Goal: Task Accomplishment & Management: Use online tool/utility

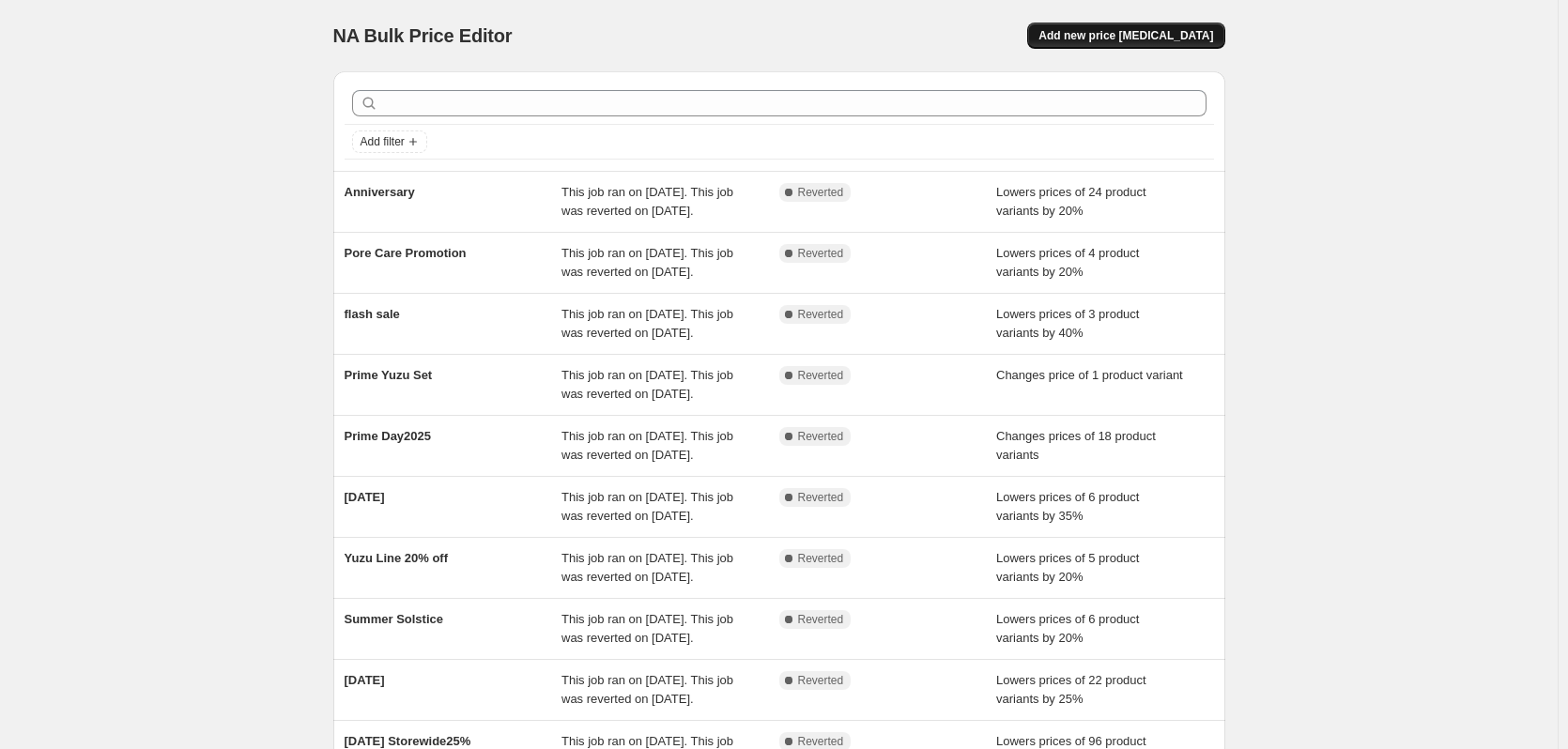
click at [1186, 38] on span "Add new price change job" at bounding box center [1126, 36] width 175 height 15
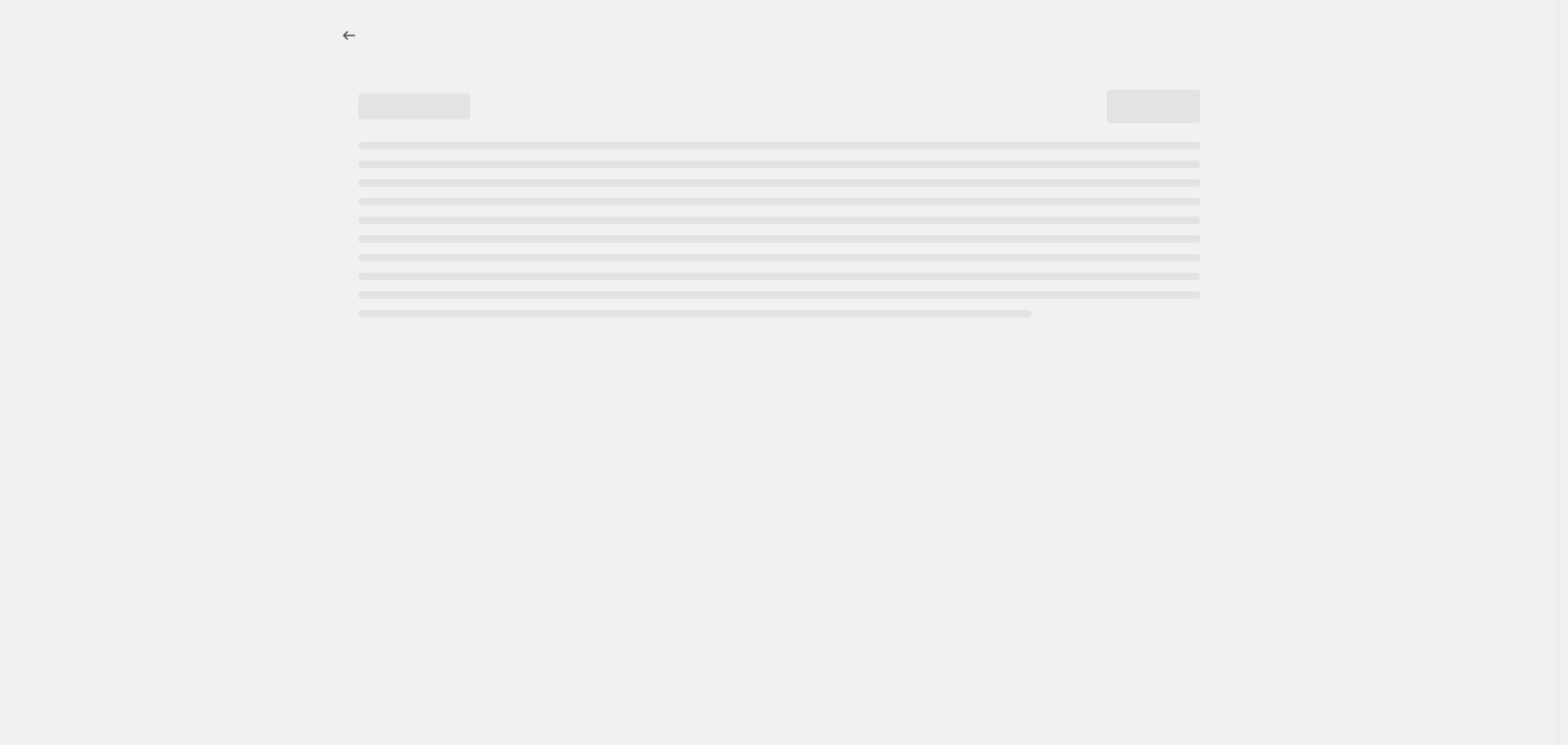
select select "percentage"
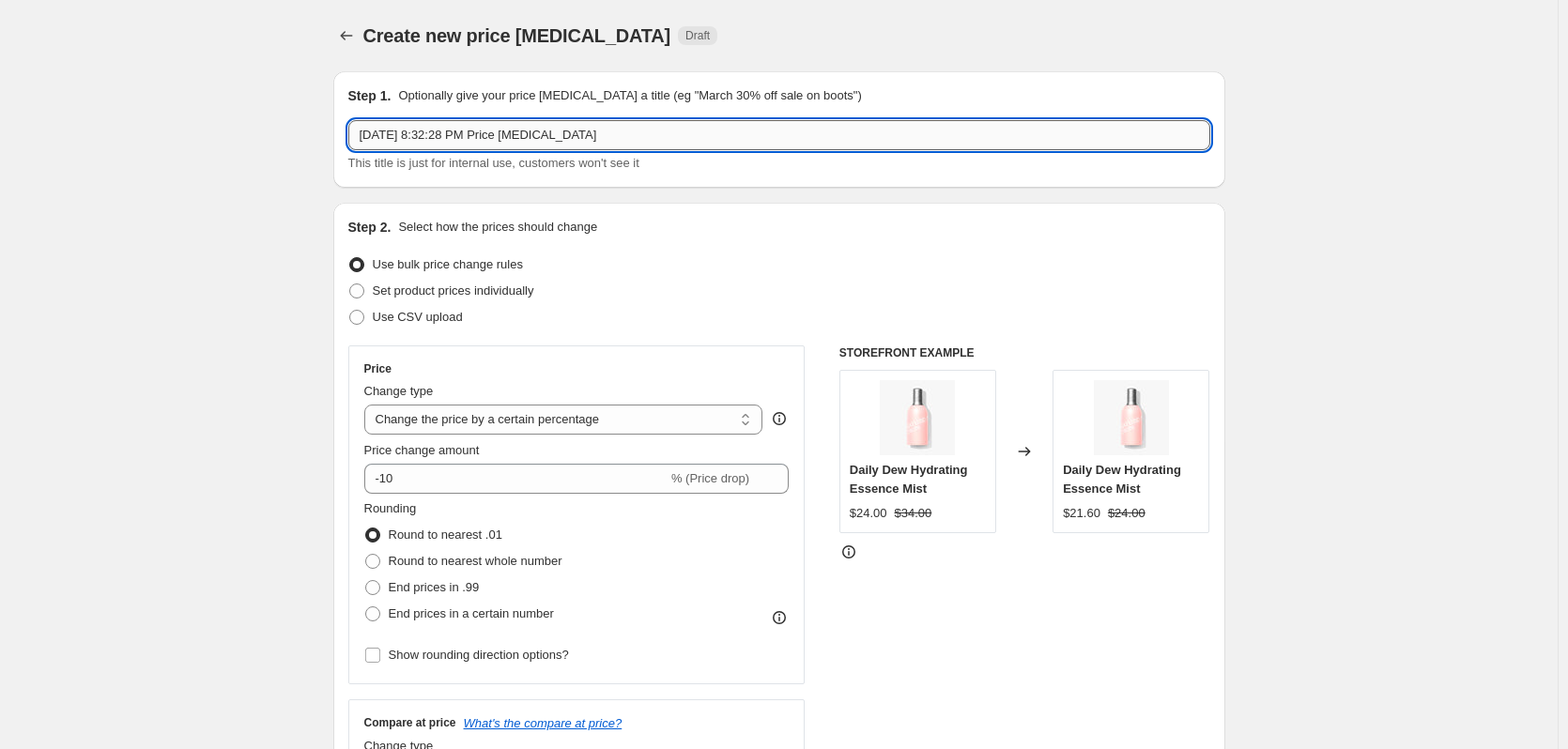
click at [536, 142] on input "Aug 25, 2025, 8:32:28 PM Price change job" at bounding box center [779, 134] width 862 height 30
paste input "Self-care Awareness Promo"
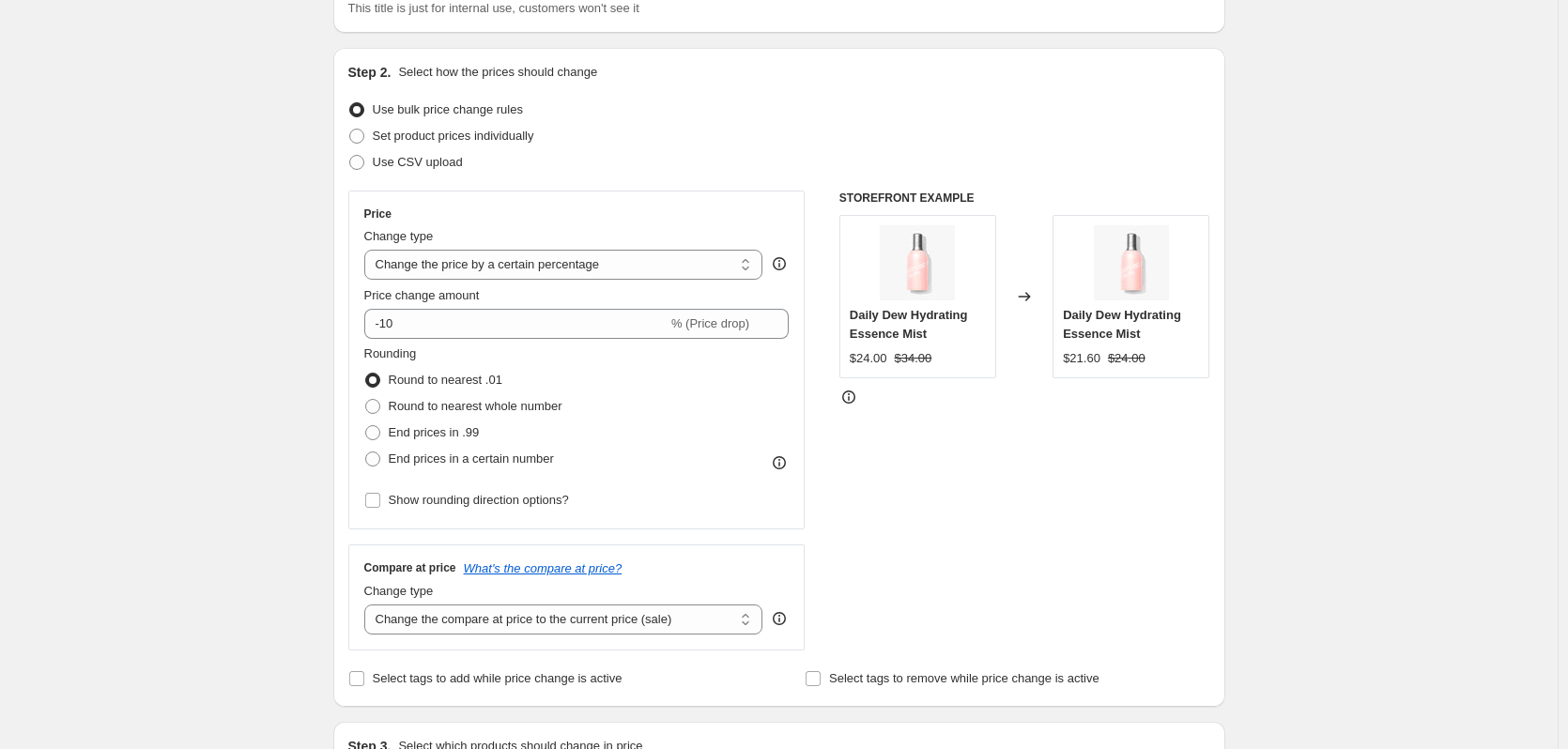
scroll to position [187, 0]
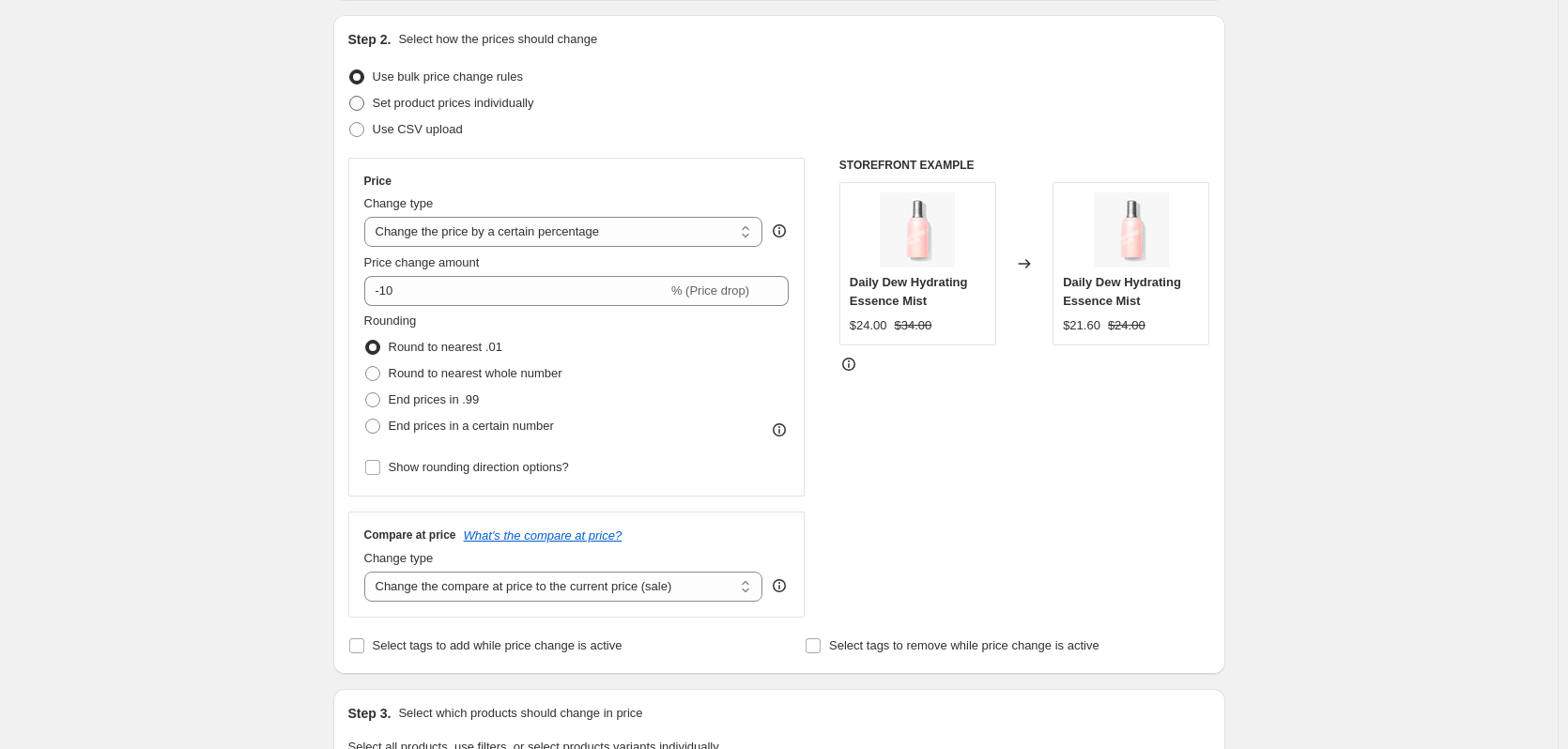
type input "Self-care Awareness Promo"
click at [359, 108] on span at bounding box center [356, 103] width 15 height 15
click at [350, 97] on input "Set product prices individually" at bounding box center [349, 96] width 1 height 1
radio input "true"
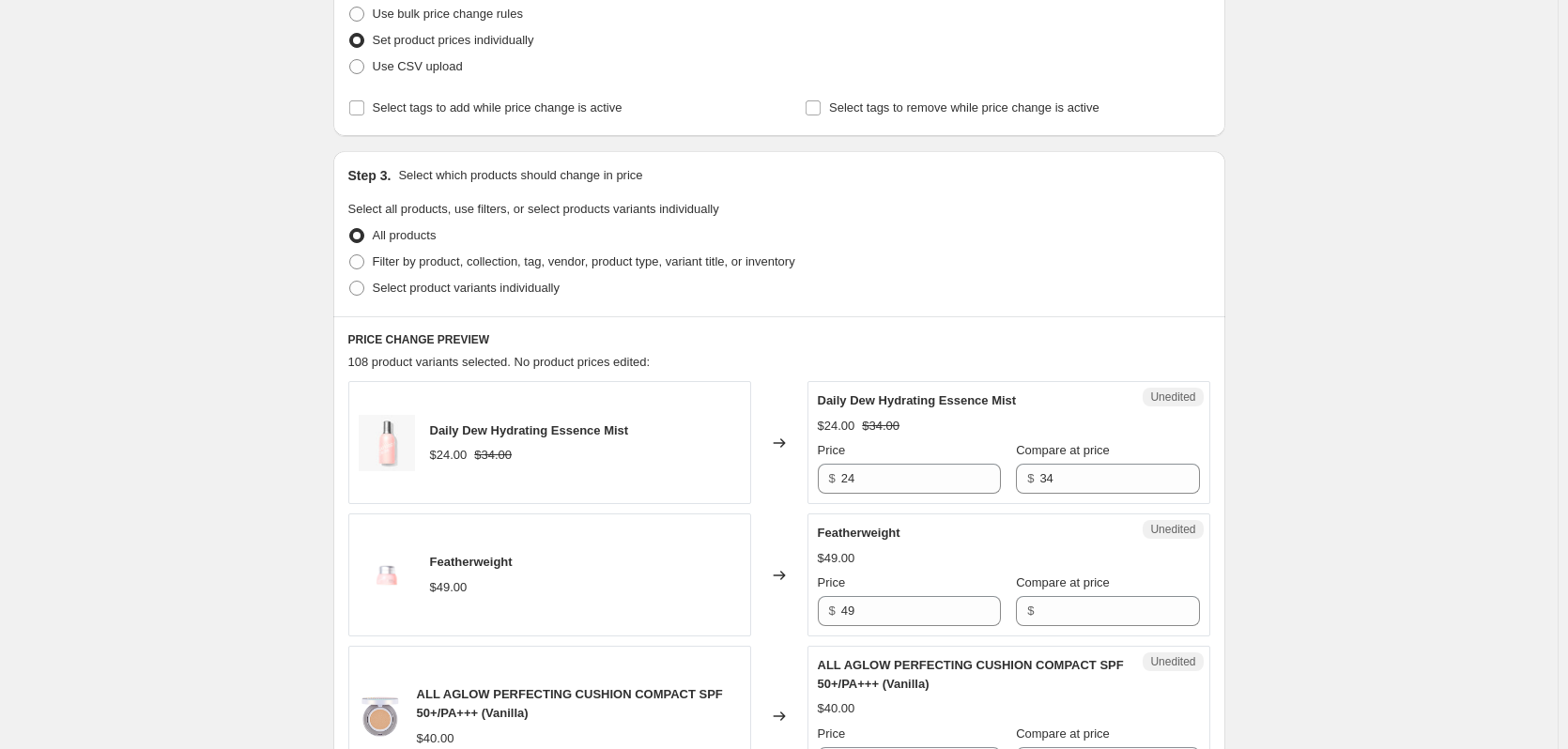
scroll to position [282, 0]
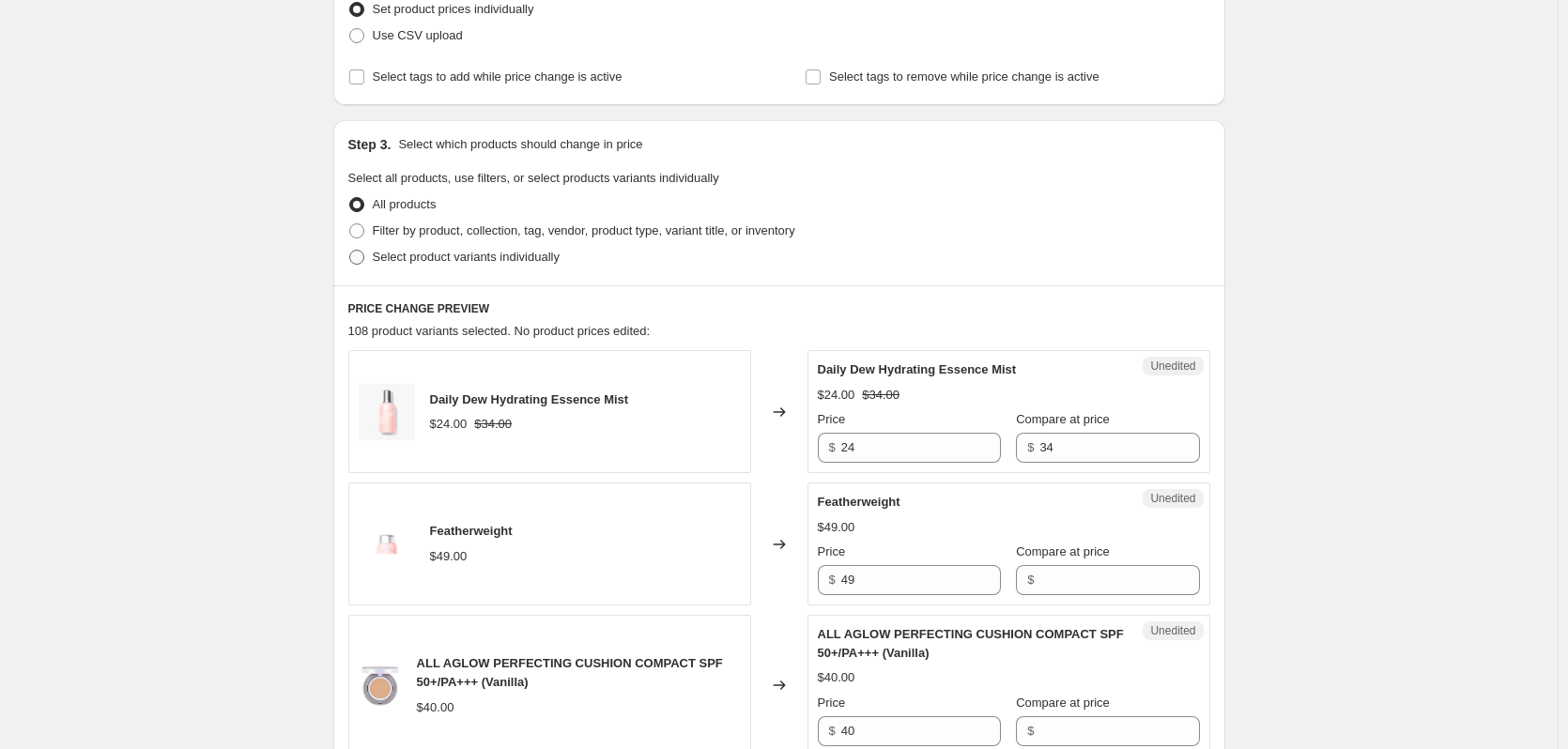
click at [434, 260] on span "Select product variants individually" at bounding box center [466, 256] width 186 height 14
click at [350, 250] on input "Select product variants individually" at bounding box center [349, 249] width 1 height 1
radio input "true"
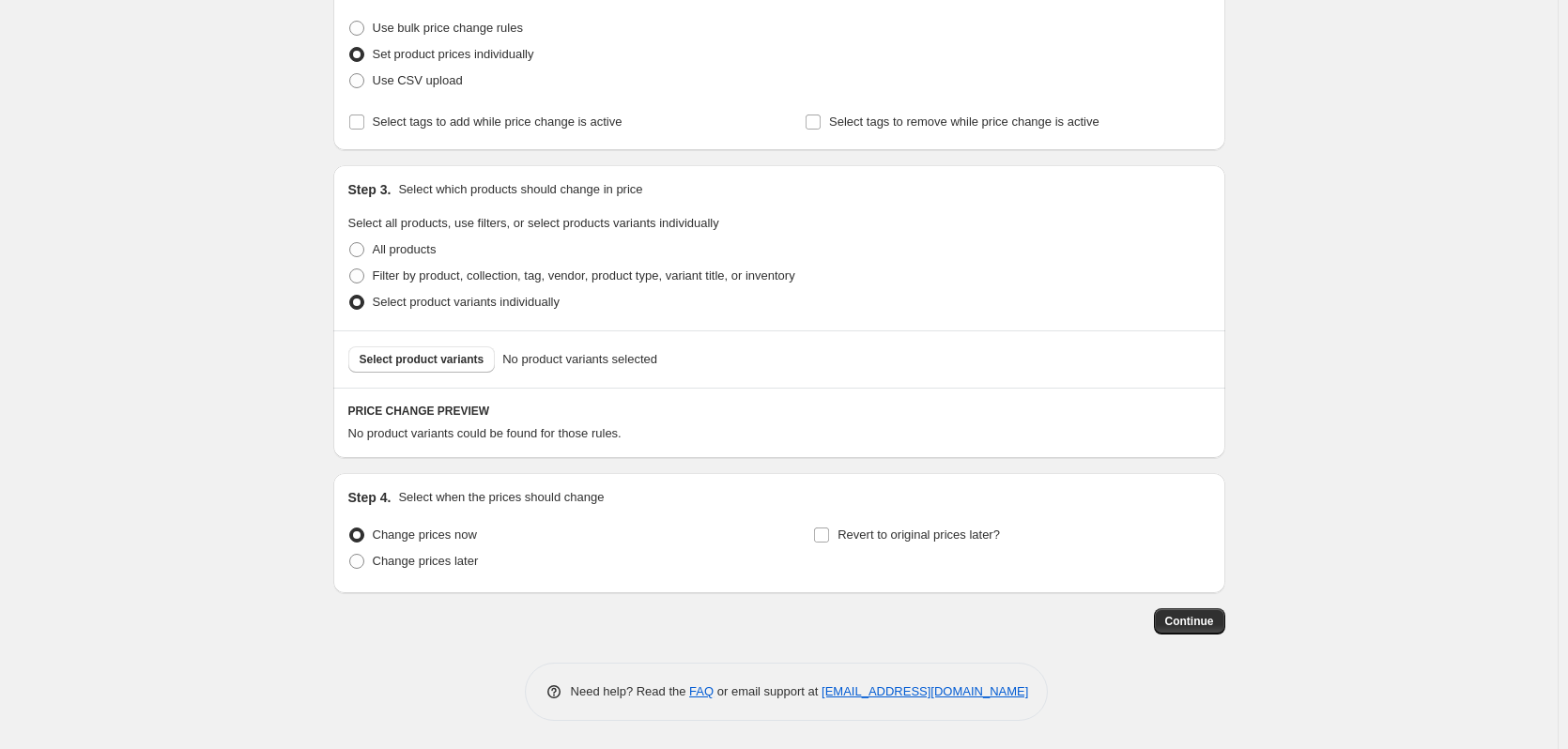
scroll to position [237, 0]
click at [462, 360] on span "Select product variants" at bounding box center [421, 360] width 125 height 15
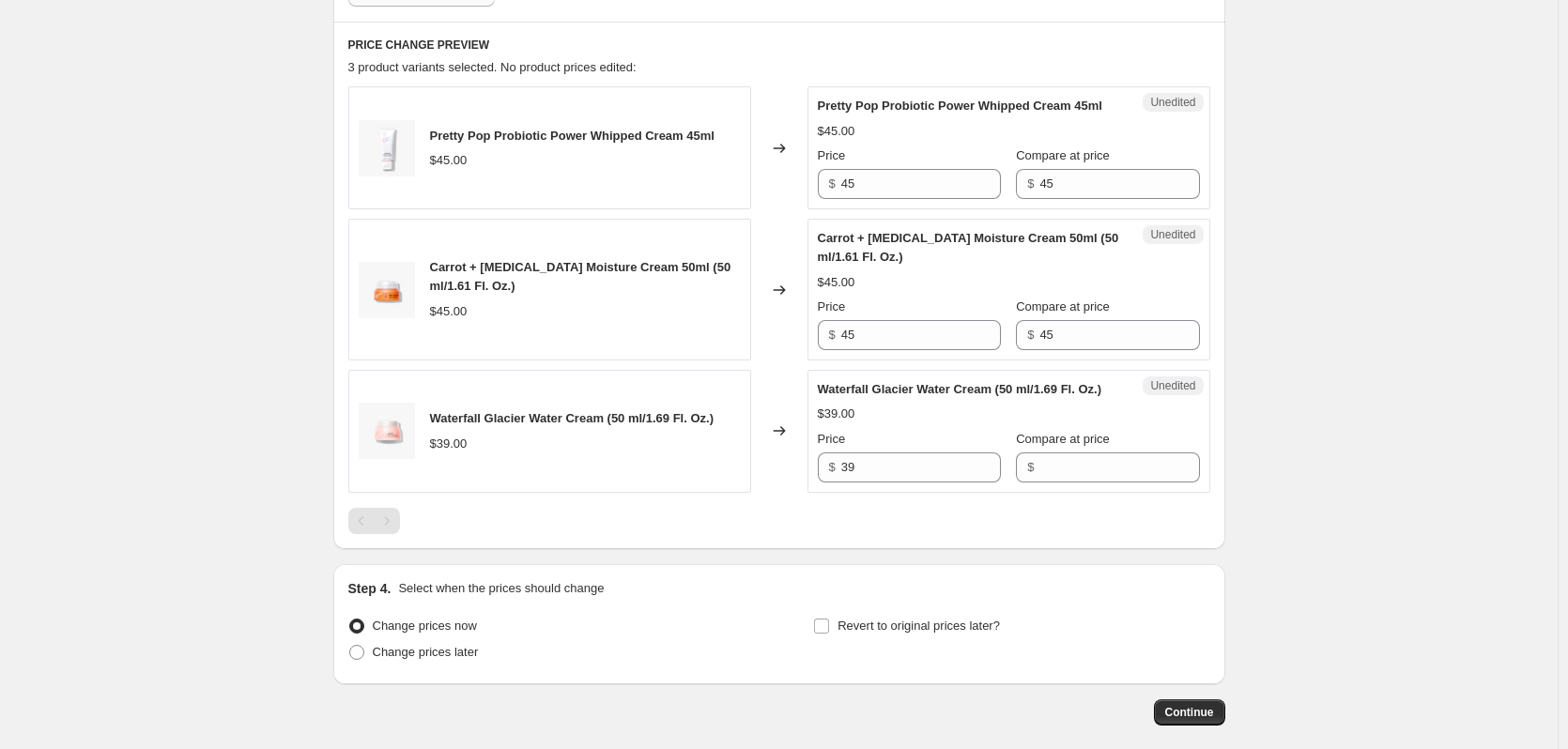
scroll to position [613, 0]
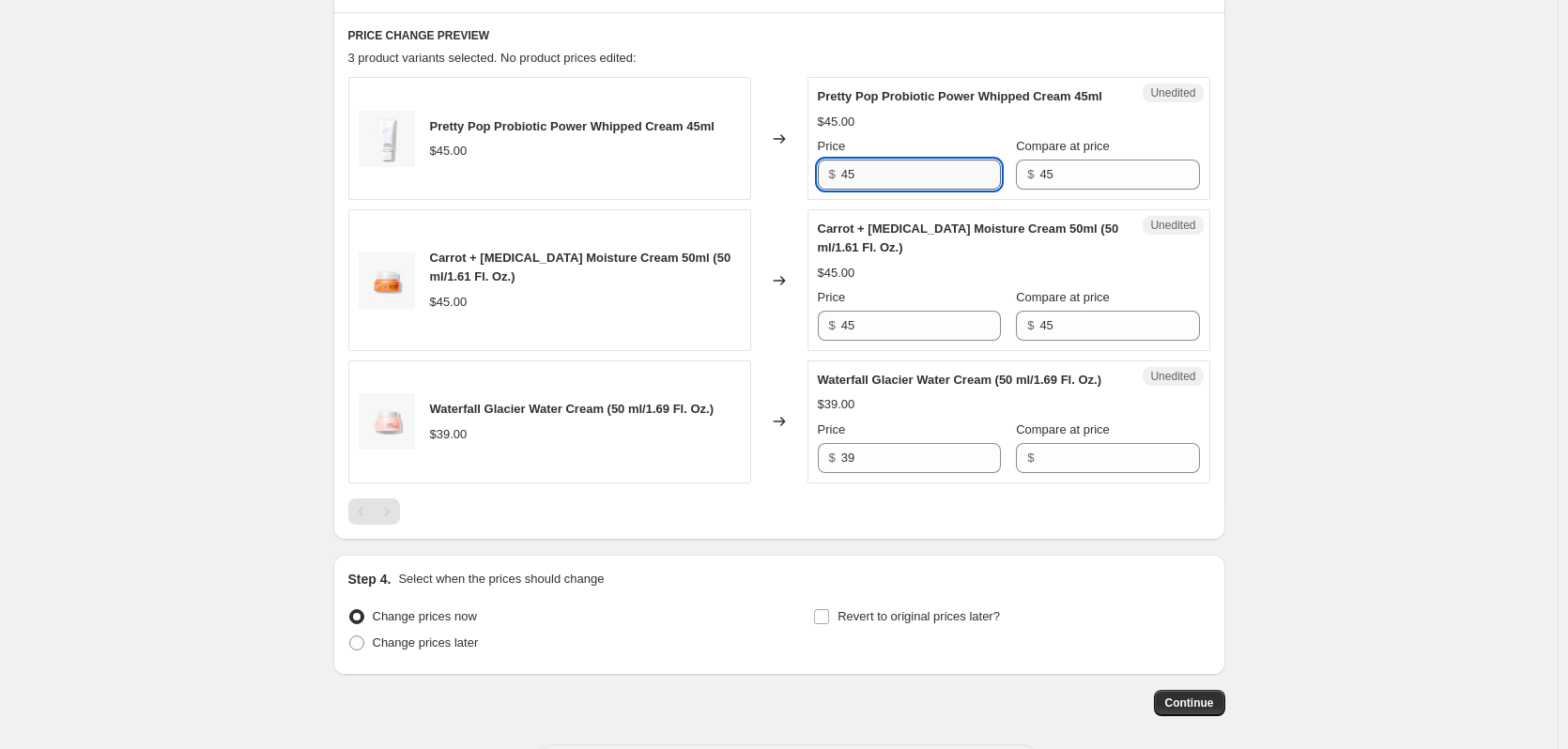
click at [855, 189] on input "45" at bounding box center [921, 174] width 159 height 30
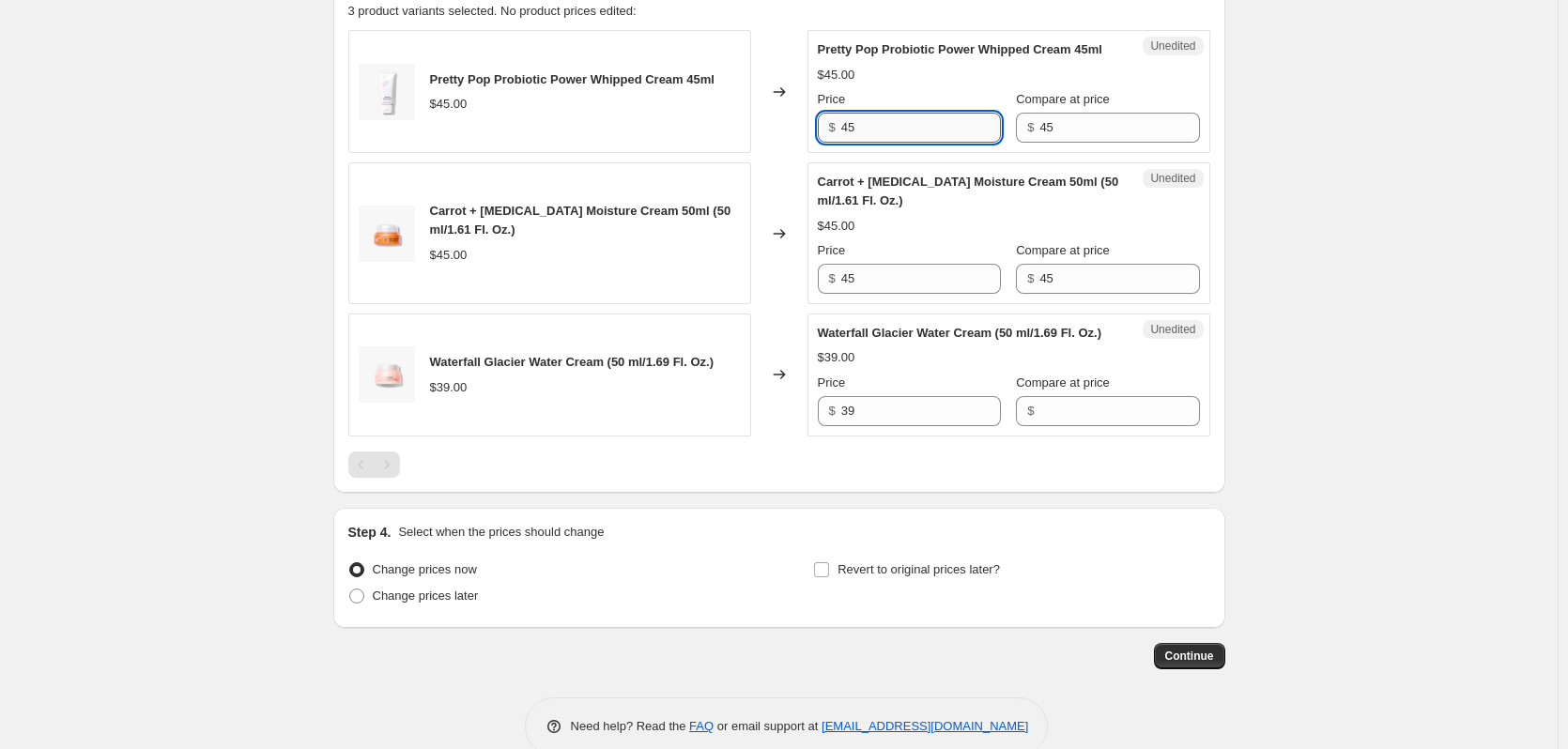
scroll to position [638, 0]
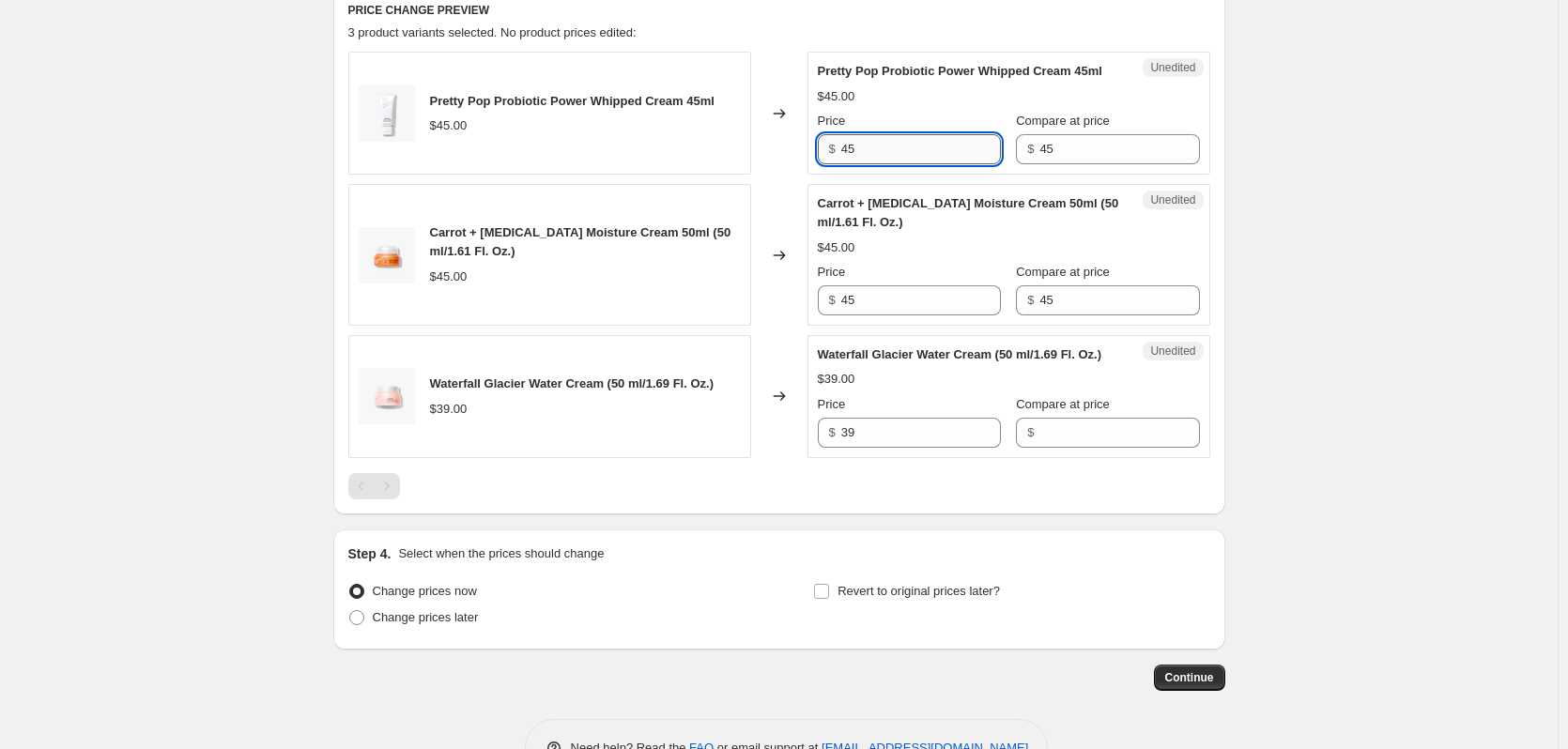
click at [855, 164] on input "45" at bounding box center [921, 149] width 159 height 30
click at [1262, 154] on div "Create new price change job. This page is ready Create new price change job Dra…" at bounding box center [779, 83] width 1557 height 1443
click at [868, 156] on input "26" at bounding box center [921, 149] width 159 height 30
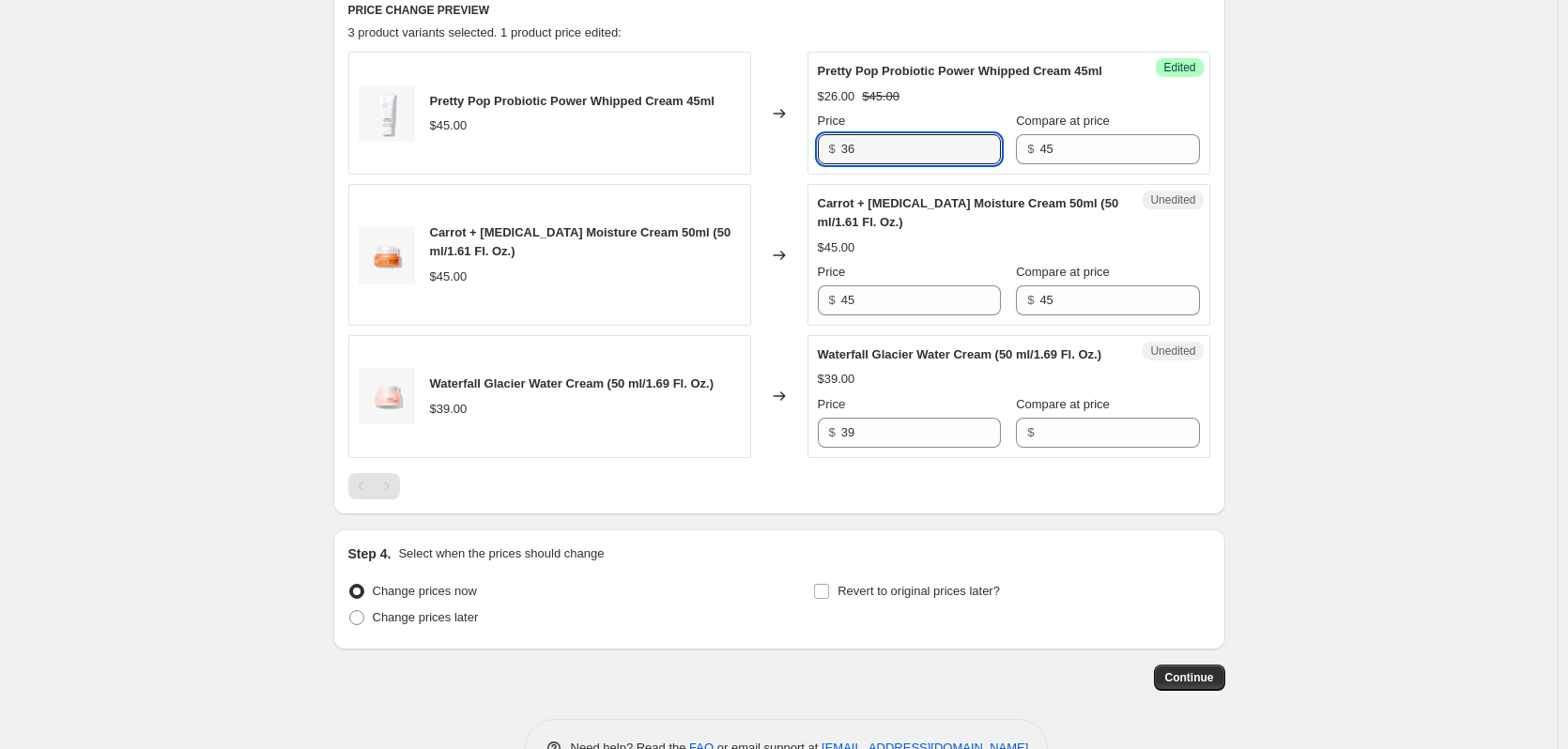
type input "36"
click at [1239, 287] on div "Create new price change job. This page is ready Create new price change job Dra…" at bounding box center [780, 83] width 937 height 1443
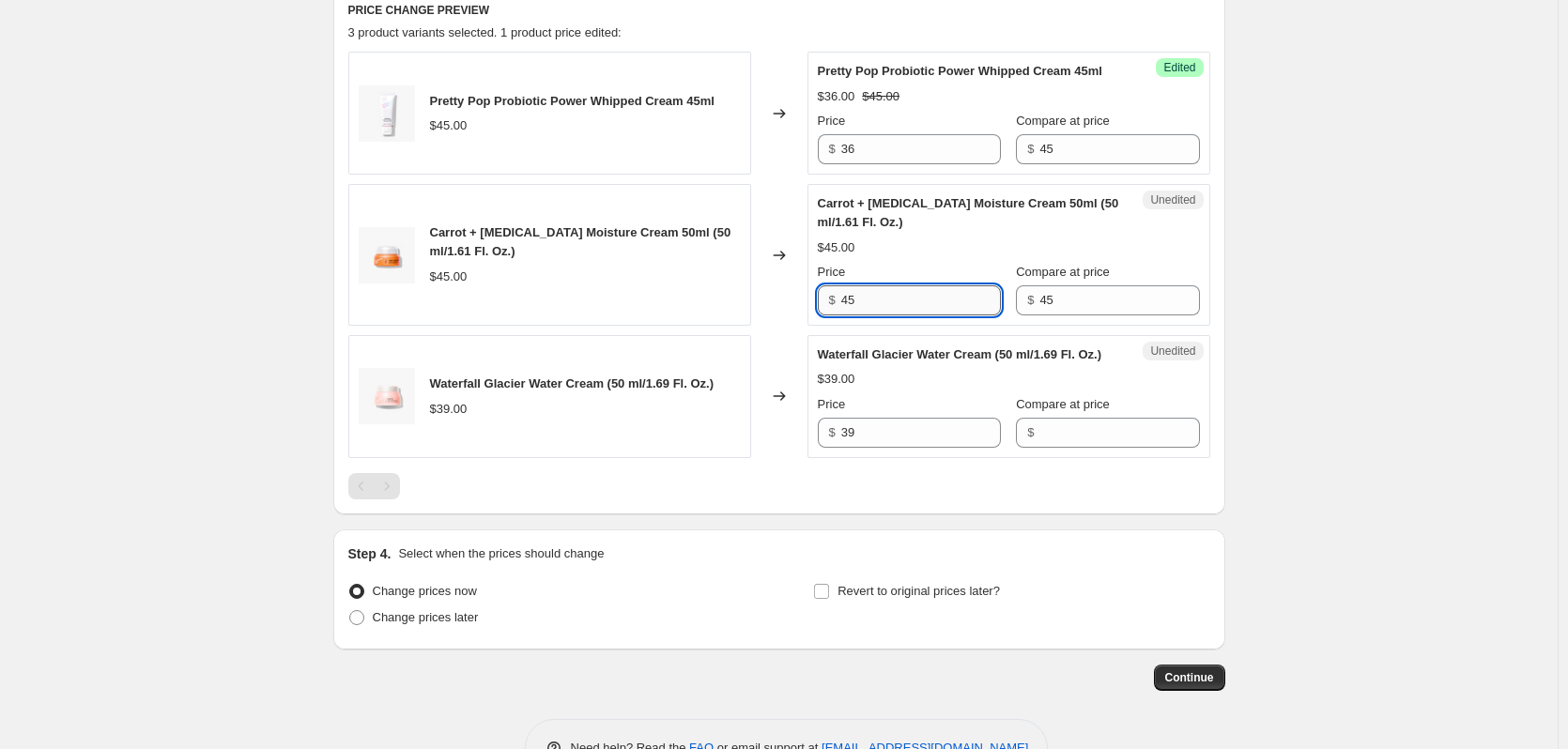
click at [890, 315] on input "45" at bounding box center [921, 300] width 159 height 30
click at [889, 315] on input "45" at bounding box center [921, 300] width 159 height 30
type input "36"
drag, startPoint x: 865, startPoint y: 166, endPoint x: 815, endPoint y: 175, distance: 50.8
click at [841, 164] on div "$ 36" at bounding box center [908, 149] width 183 height 30
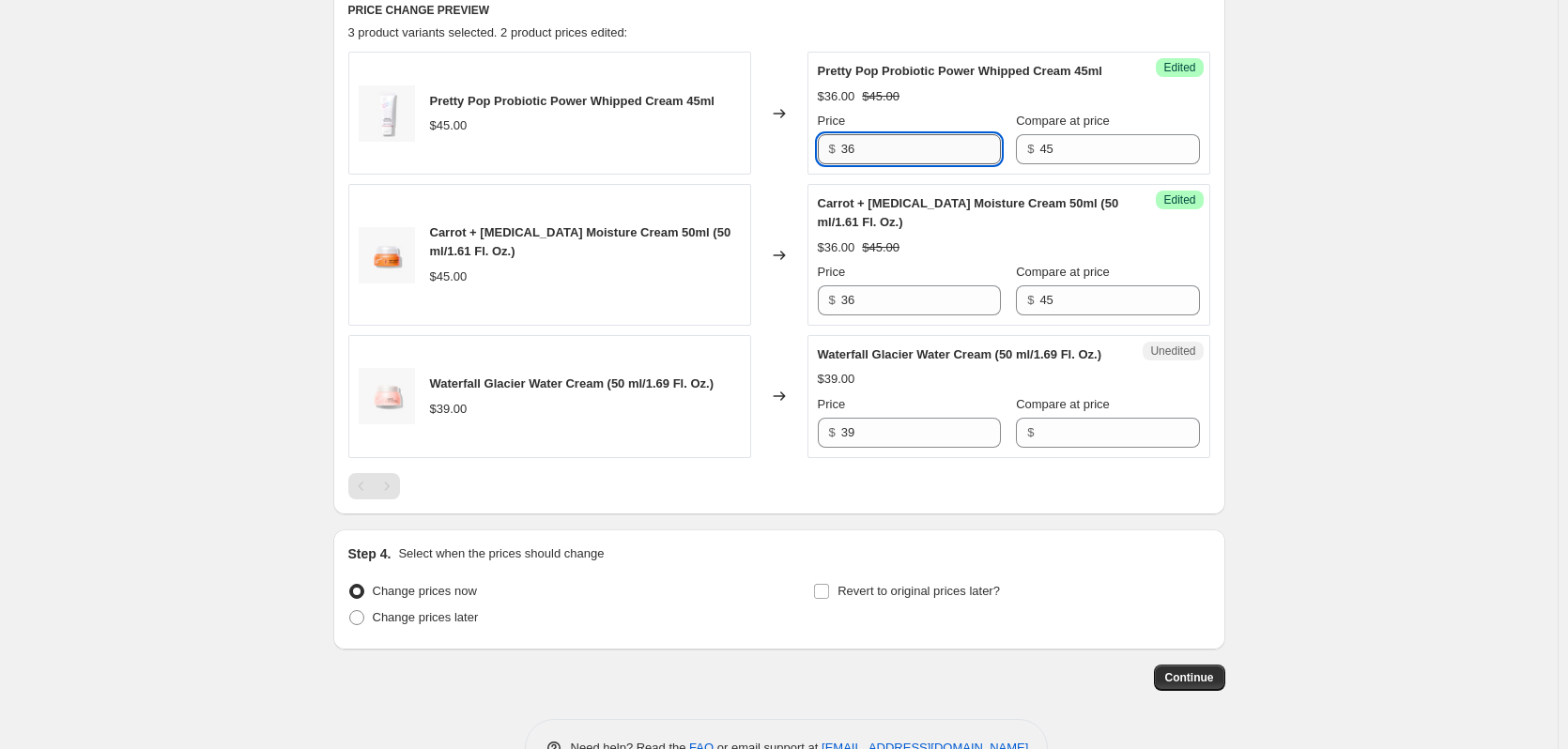
click at [893, 158] on input "36" at bounding box center [921, 149] width 159 height 30
click at [891, 158] on input "36" at bounding box center [921, 149] width 159 height 30
drag, startPoint x: 884, startPoint y: 162, endPoint x: 670, endPoint y: 153, distance: 214.2
click at [670, 153] on div "Pretty Pop Probiotic Power Whipped Cream 45ml $45.00 Changed to Success Edited …" at bounding box center [779, 112] width 862 height 123
type input "33.75"
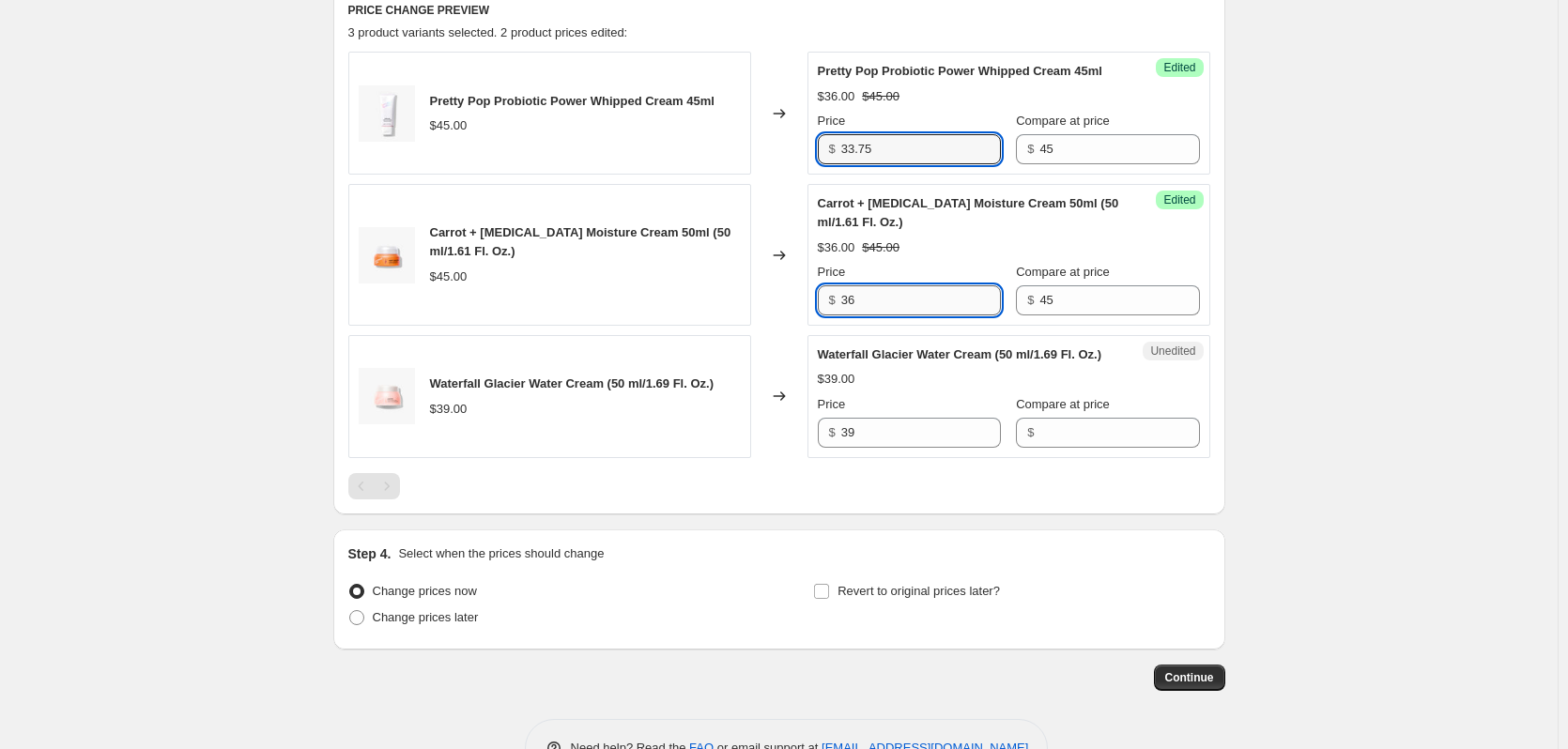
click at [861, 315] on input "36" at bounding box center [921, 300] width 159 height 30
paste input "3.75"
type input "33.75"
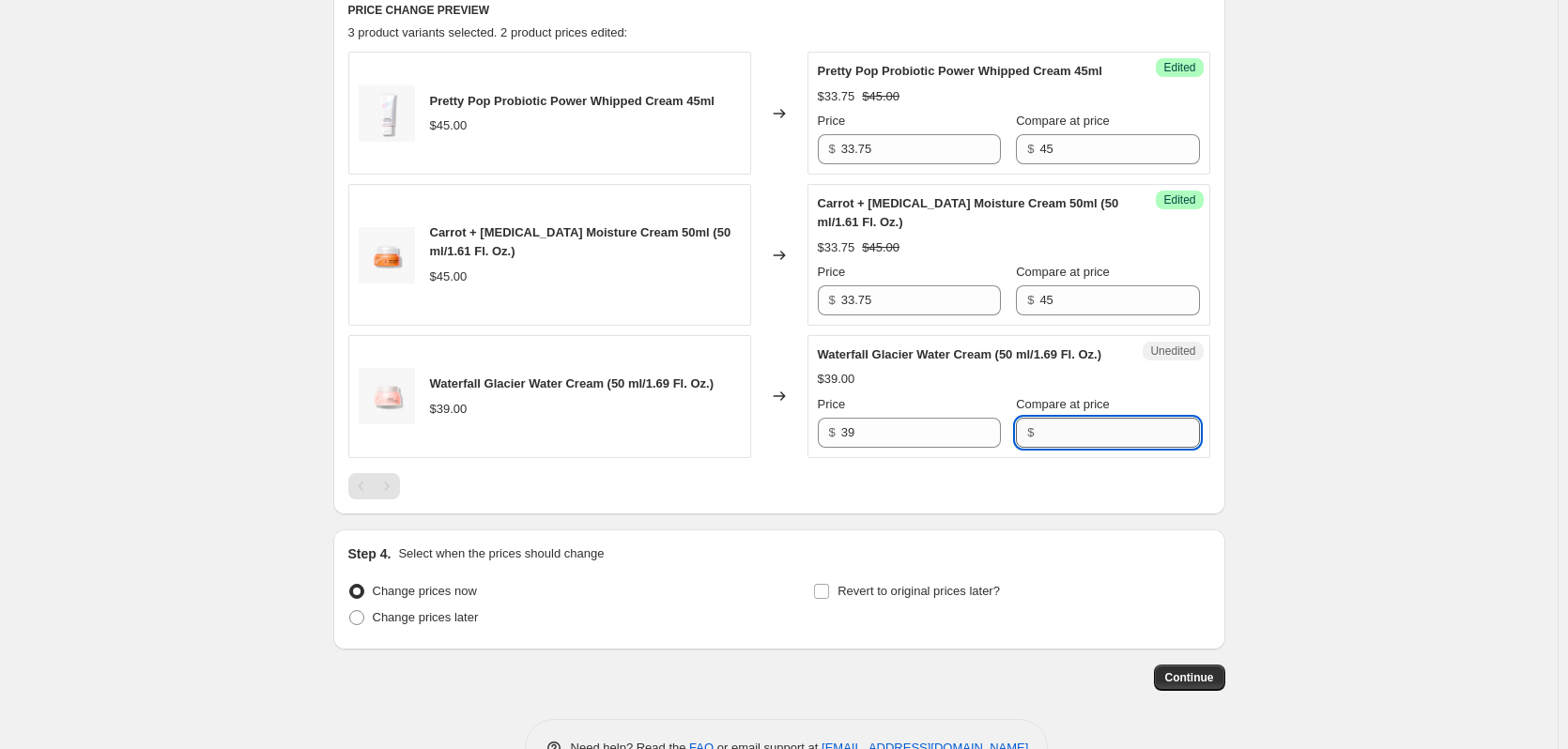
click at [1040, 447] on input "Compare at price" at bounding box center [1119, 432] width 159 height 30
type input "39"
click at [934, 447] on input "39" at bounding box center [921, 432] width 159 height 30
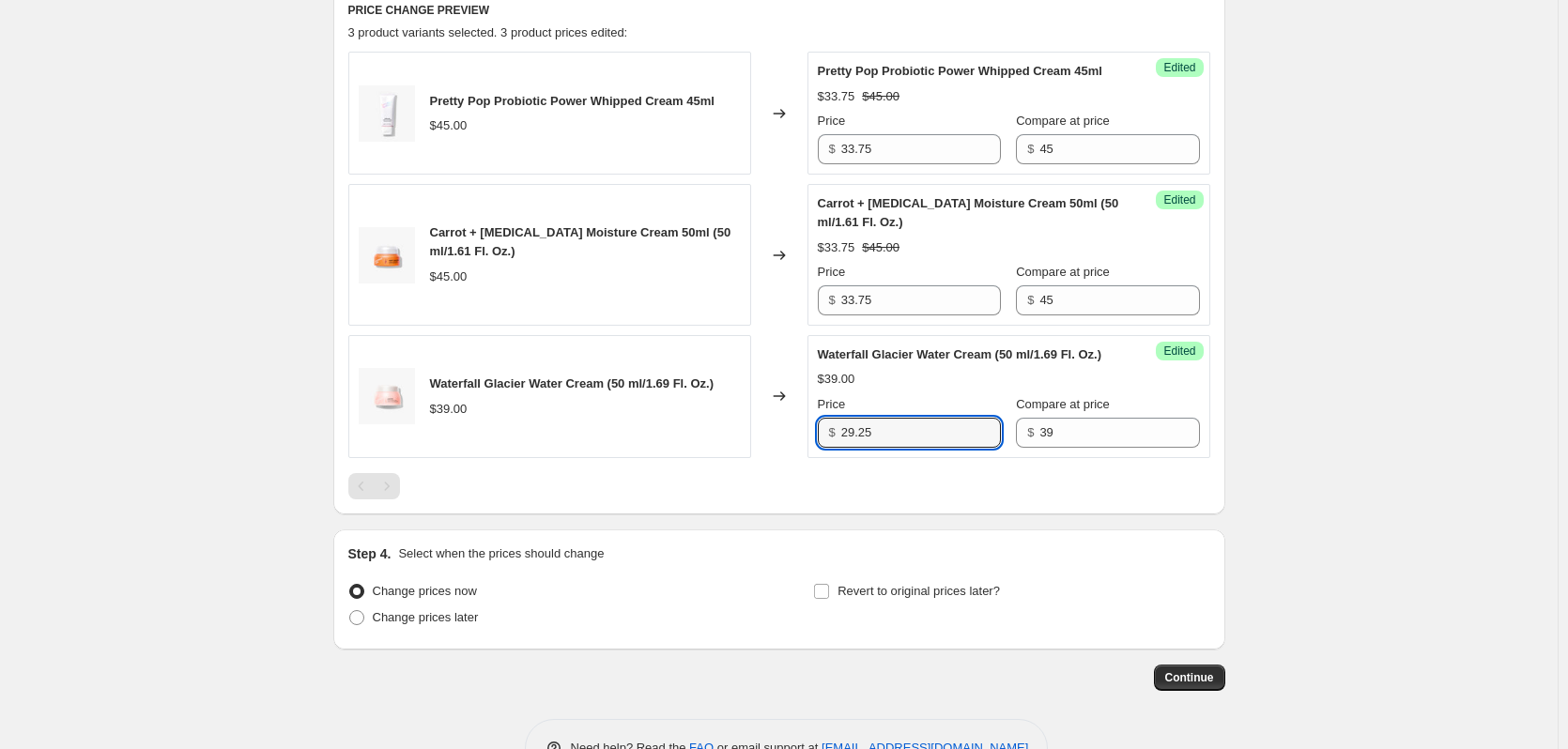
type input "29.25"
click at [945, 499] on div "Pretty Pop Probiotic Power Whipped Cream 45ml $45.00 Changed to Success Edited …" at bounding box center [779, 274] width 862 height 447
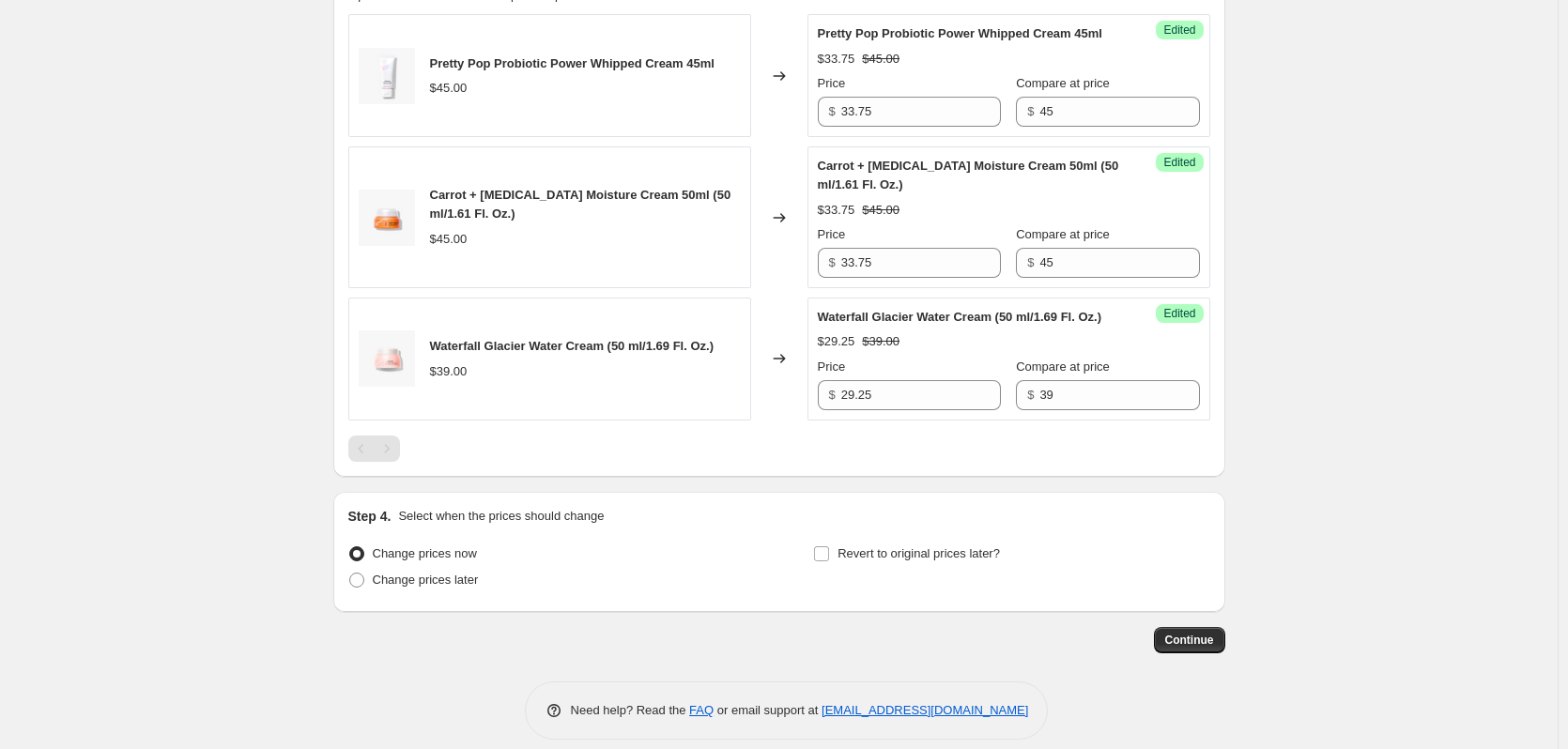
scroll to position [732, 0]
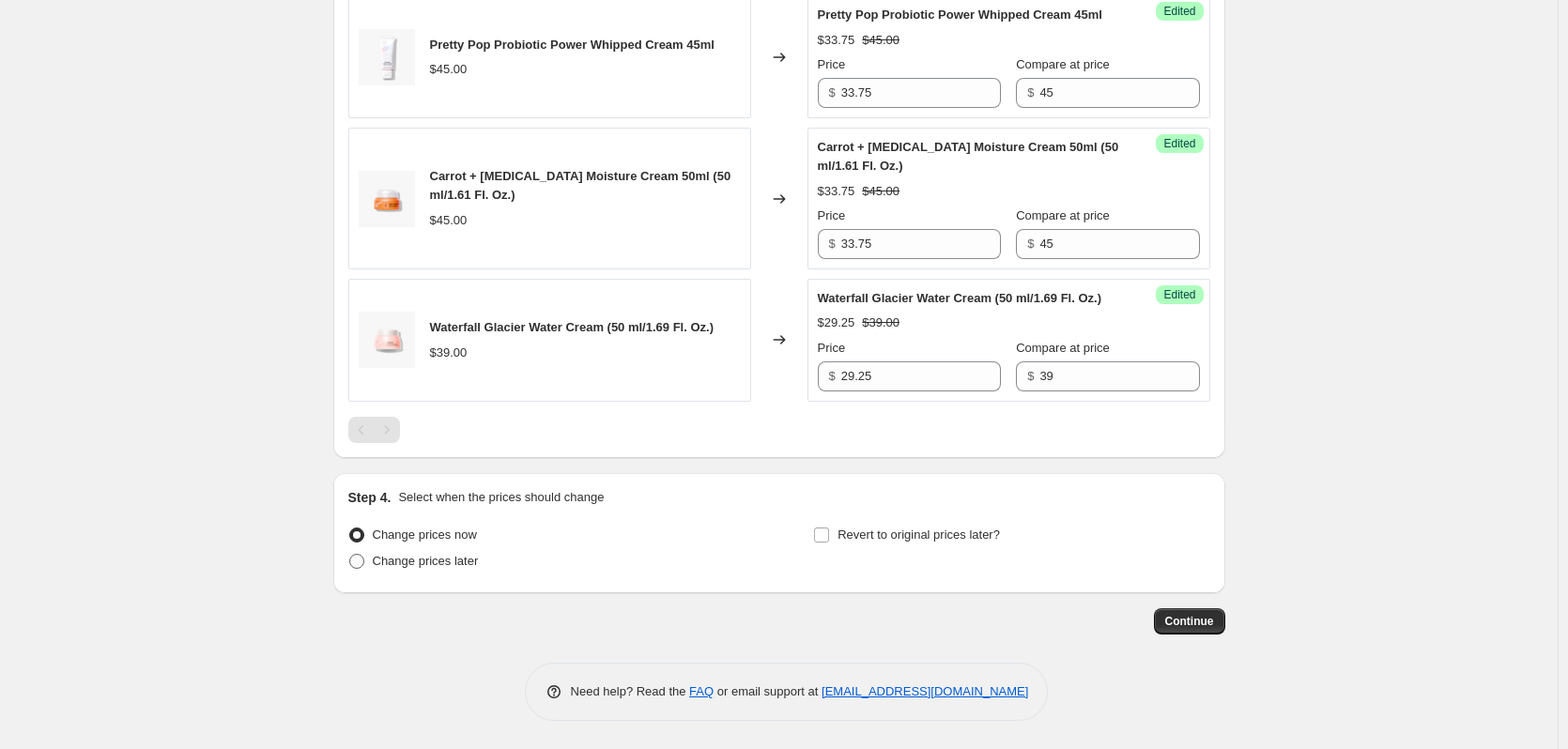
click at [391, 567] on span "Change prices later" at bounding box center [426, 561] width 106 height 14
click at [350, 555] on input "Change prices later" at bounding box center [349, 554] width 1 height 1
radio input "true"
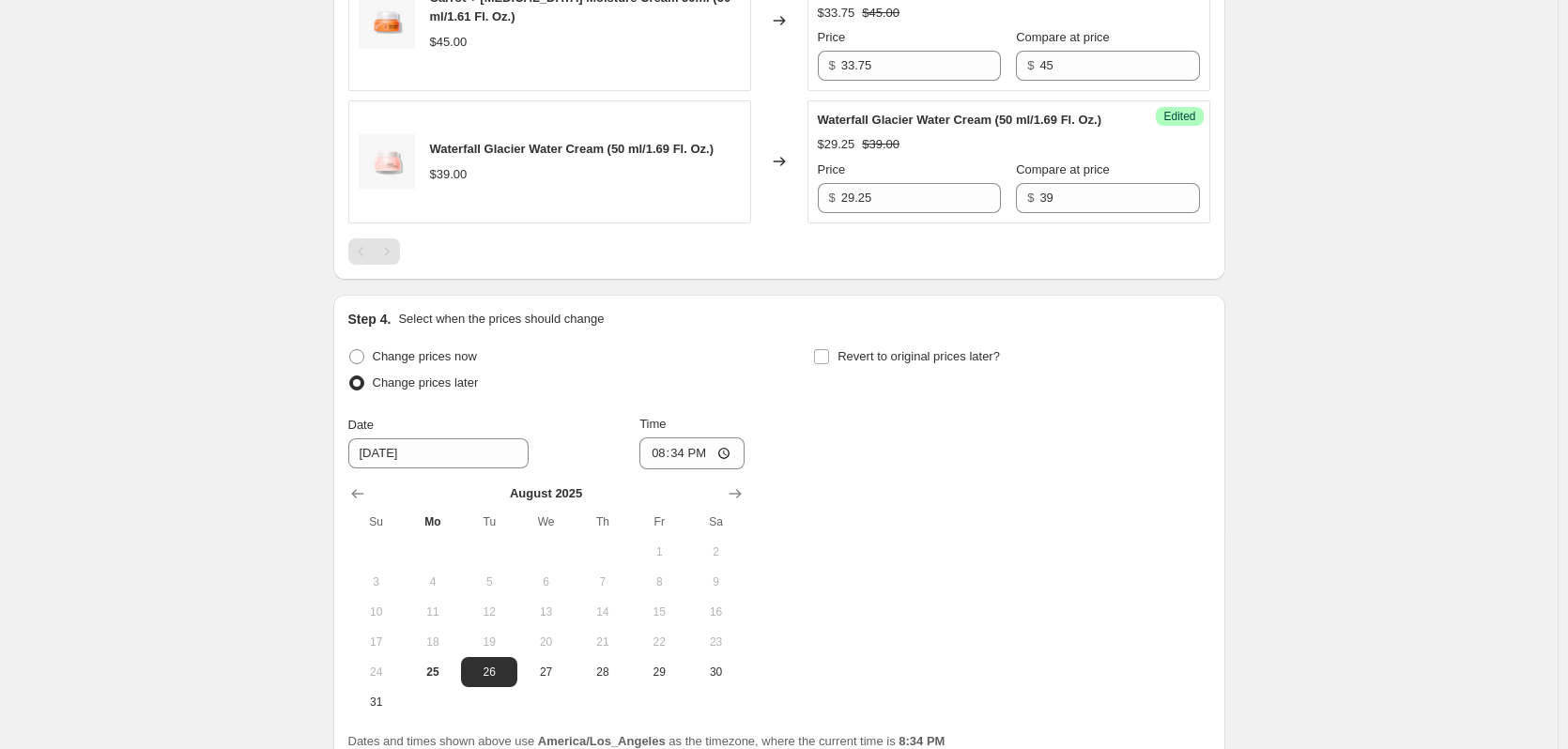
scroll to position [1082, 0]
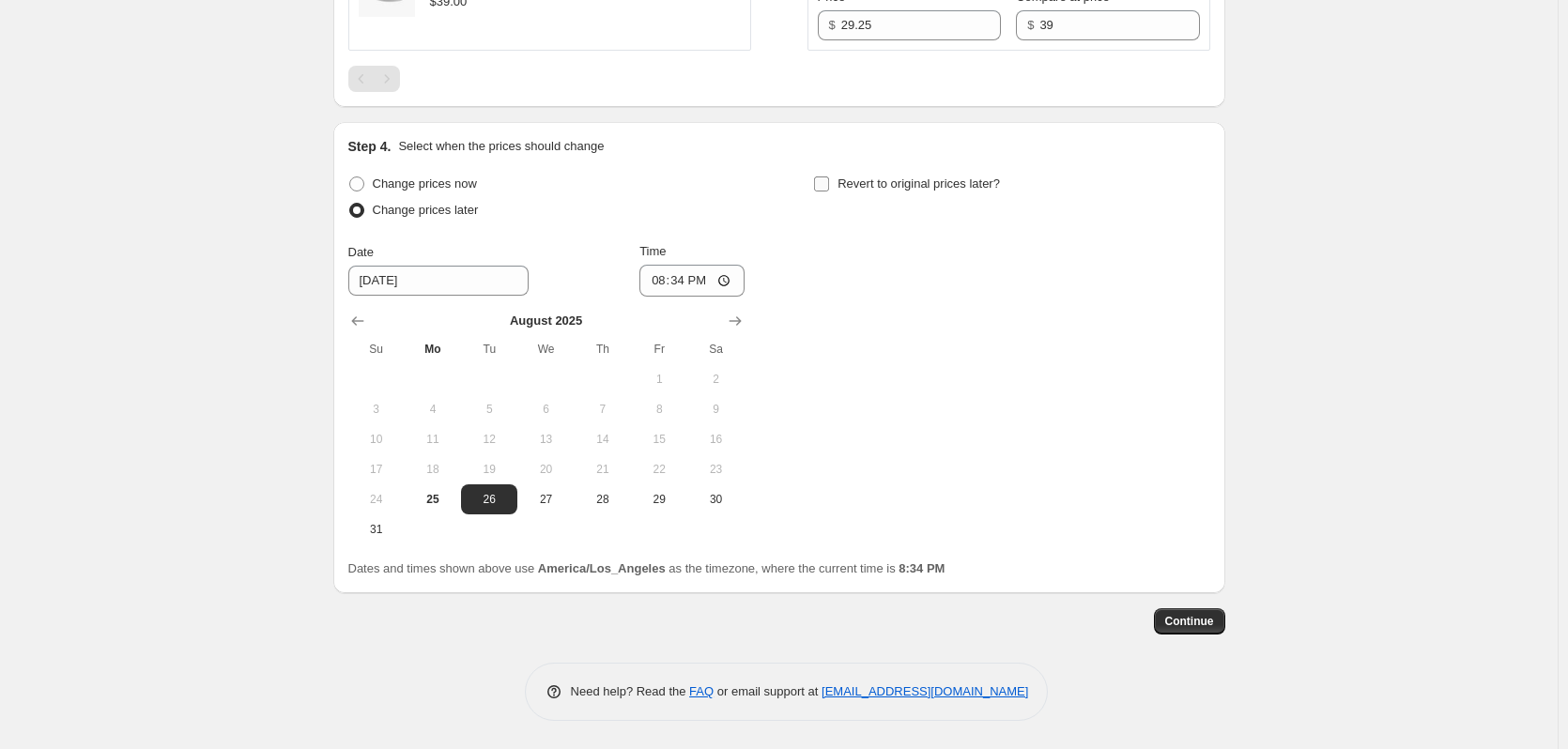
click at [828, 183] on input "Revert to original prices later?" at bounding box center [821, 185] width 15 height 15
checkbox input "true"
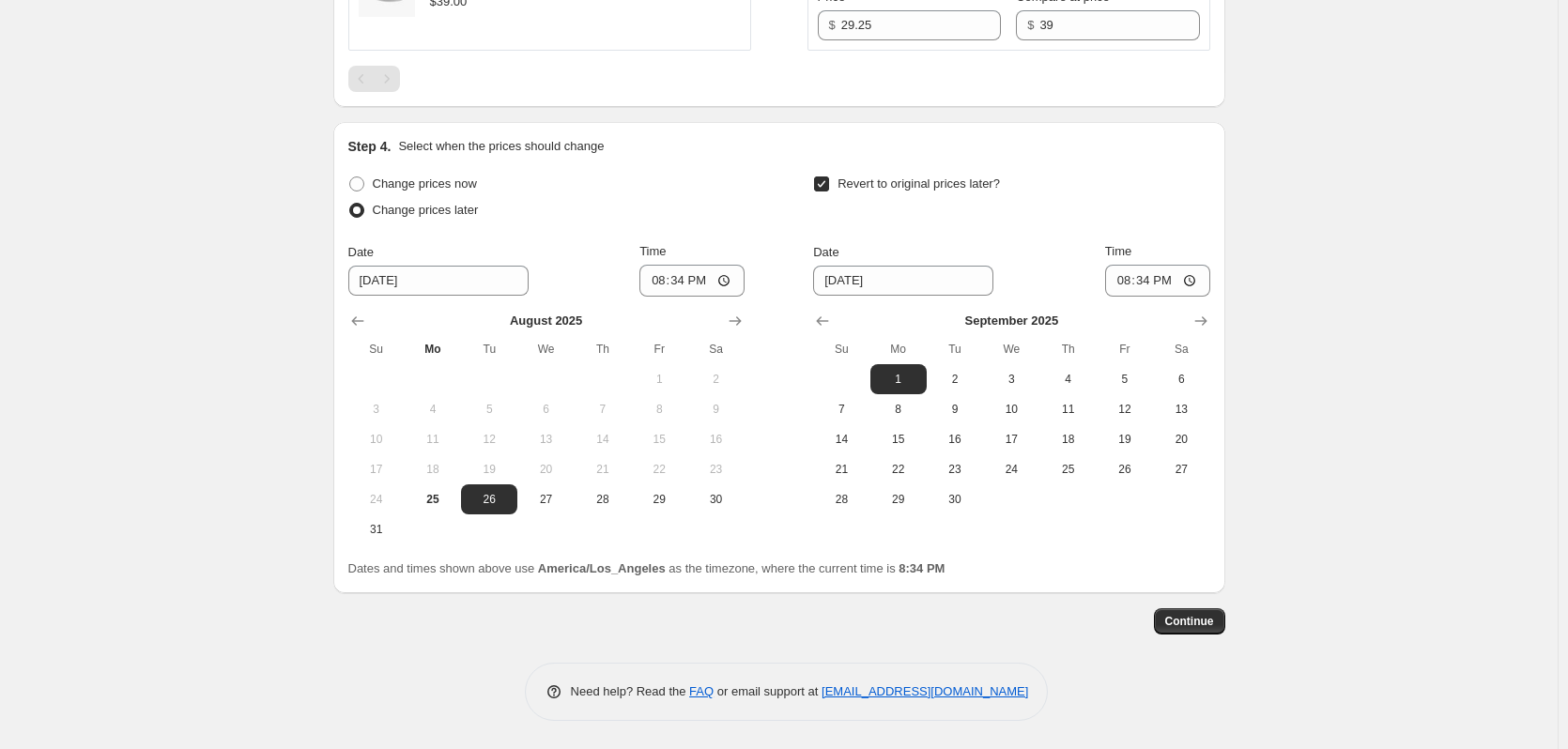
click at [733, 327] on icon "Show next month, September 2025" at bounding box center [734, 321] width 18 height 18
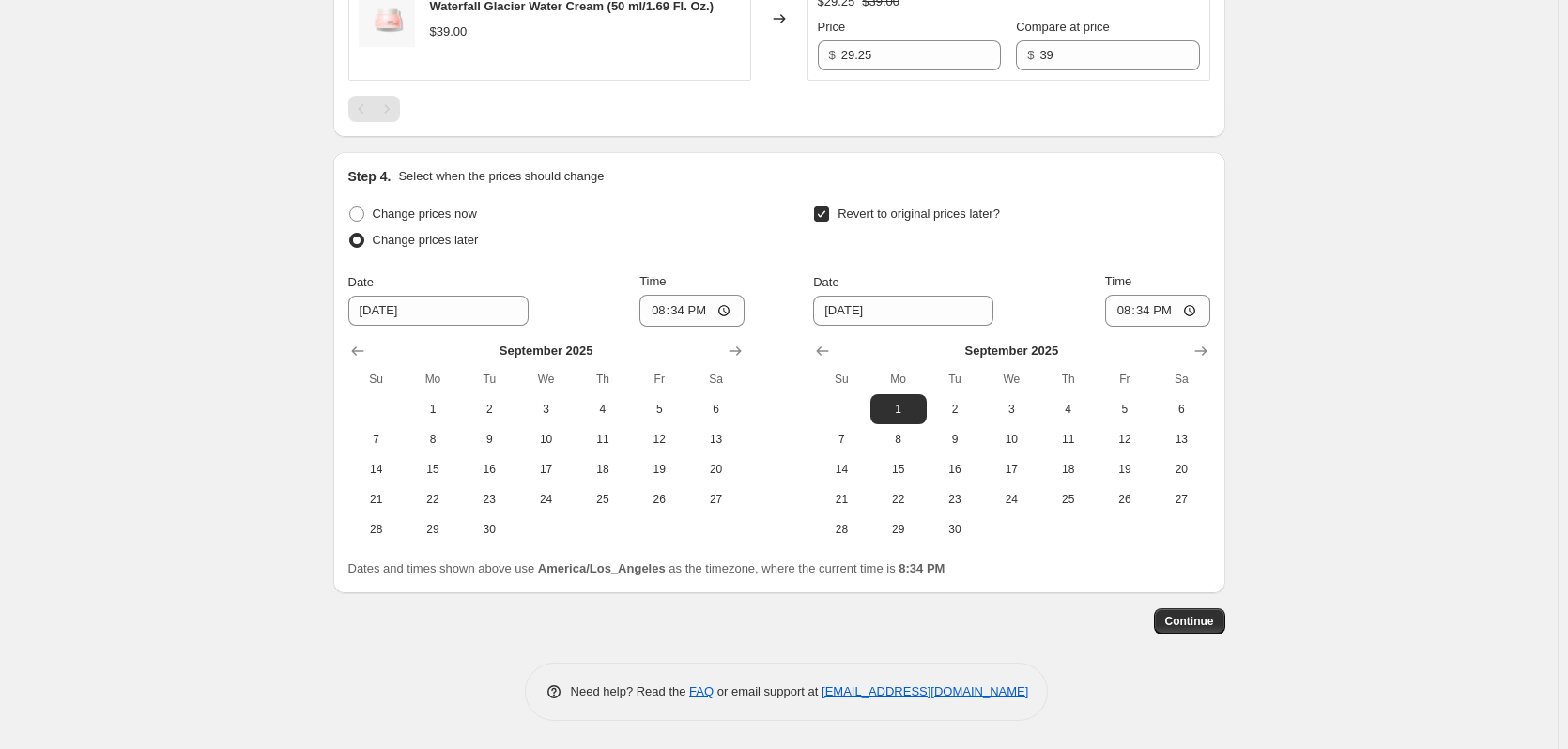
scroll to position [1052, 0]
click at [646, 416] on span "5" at bounding box center [659, 410] width 42 height 15
type input "9/5/2025"
click at [661, 314] on input "20:34" at bounding box center [692, 310] width 105 height 32
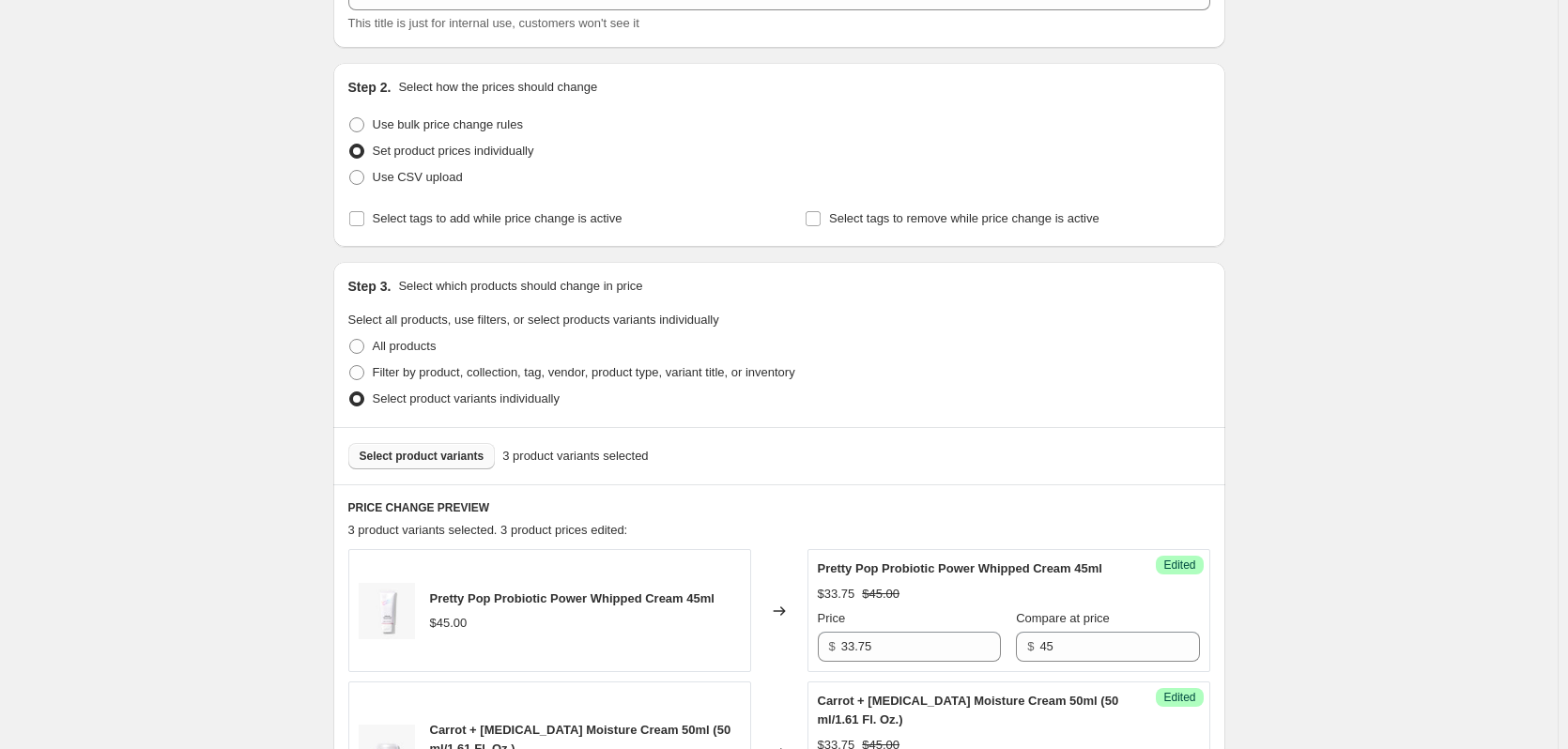
scroll to position [0, 0]
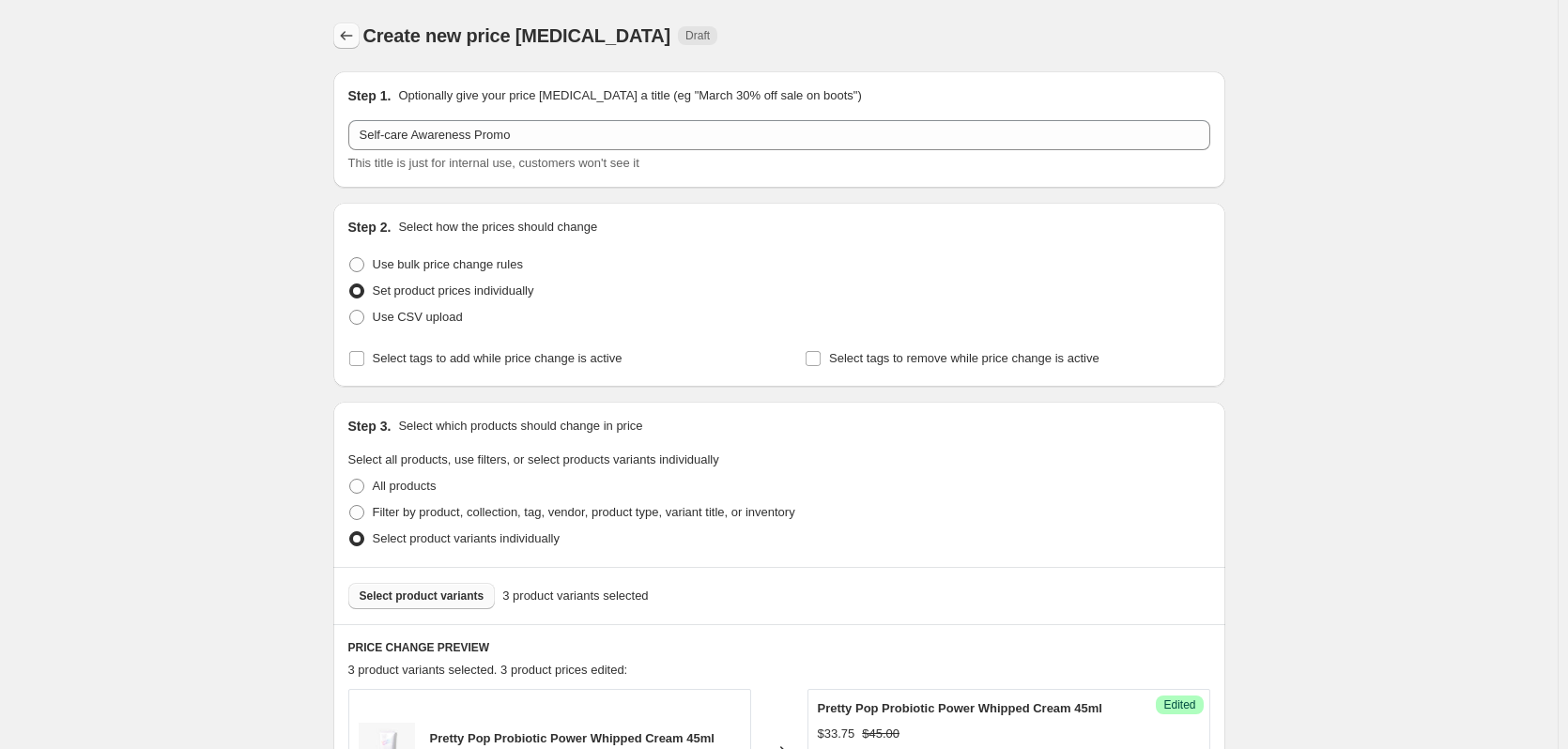
click at [344, 41] on icon "Price change jobs" at bounding box center [346, 35] width 18 height 18
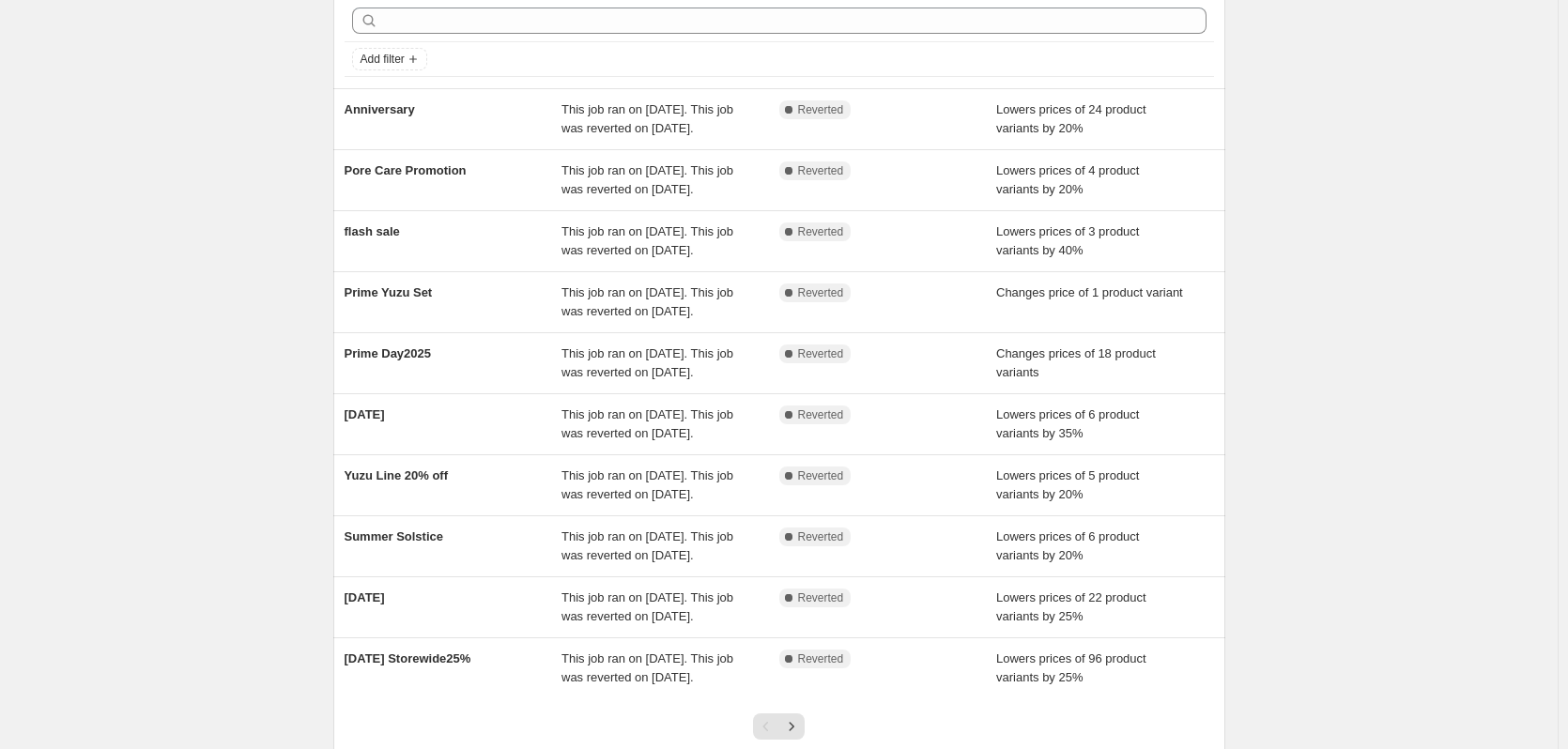
scroll to position [237, 0]
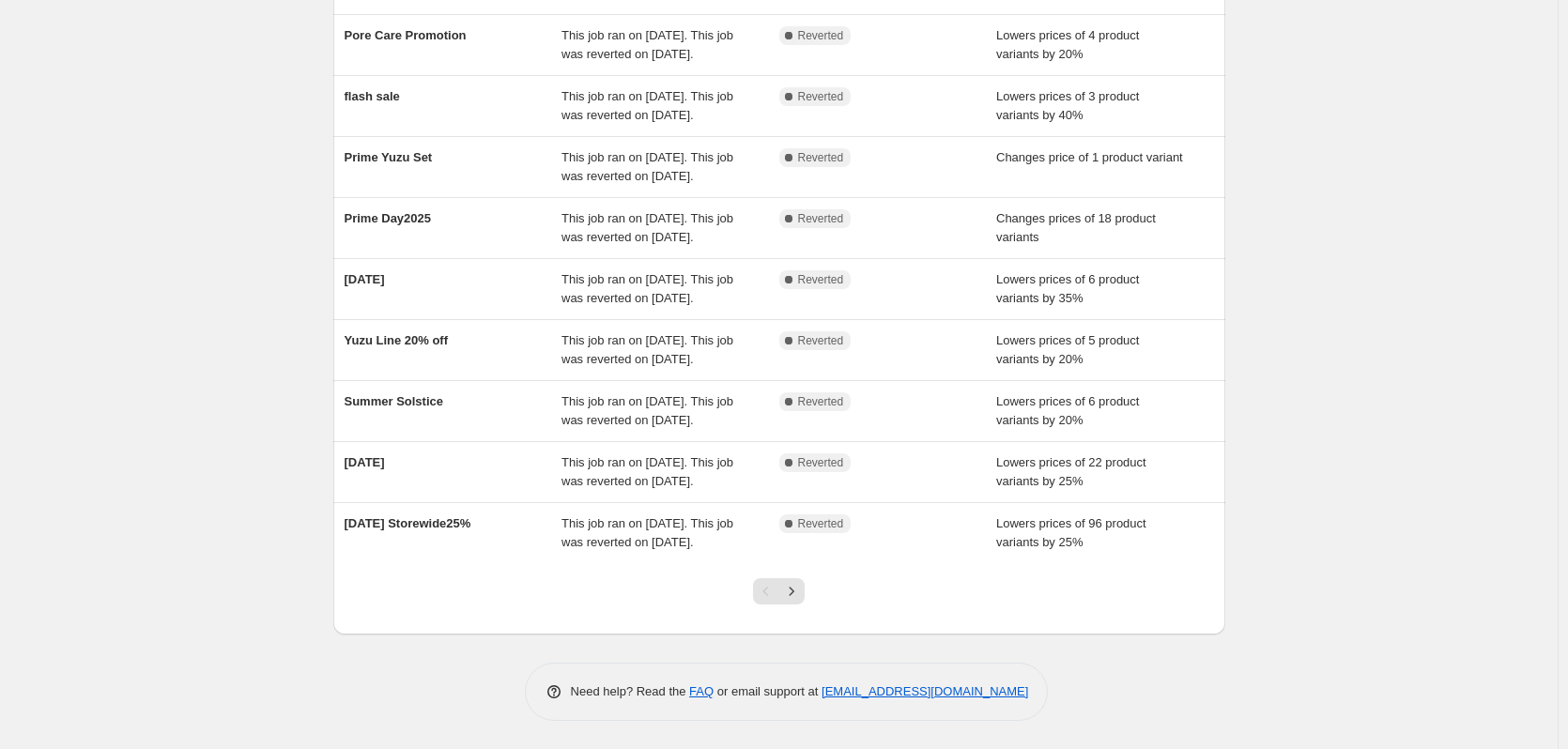
click at [141, 580] on div "NA Bulk Price Editor. This page is ready NA Bulk Price Editor Add new price cha…" at bounding box center [779, 266] width 1557 height 967
click at [221, 419] on div "NA Bulk Price Editor. This page is ready NA Bulk Price Editor Add new price cha…" at bounding box center [779, 266] width 1557 height 967
